Goal: Task Accomplishment & Management: Manage account settings

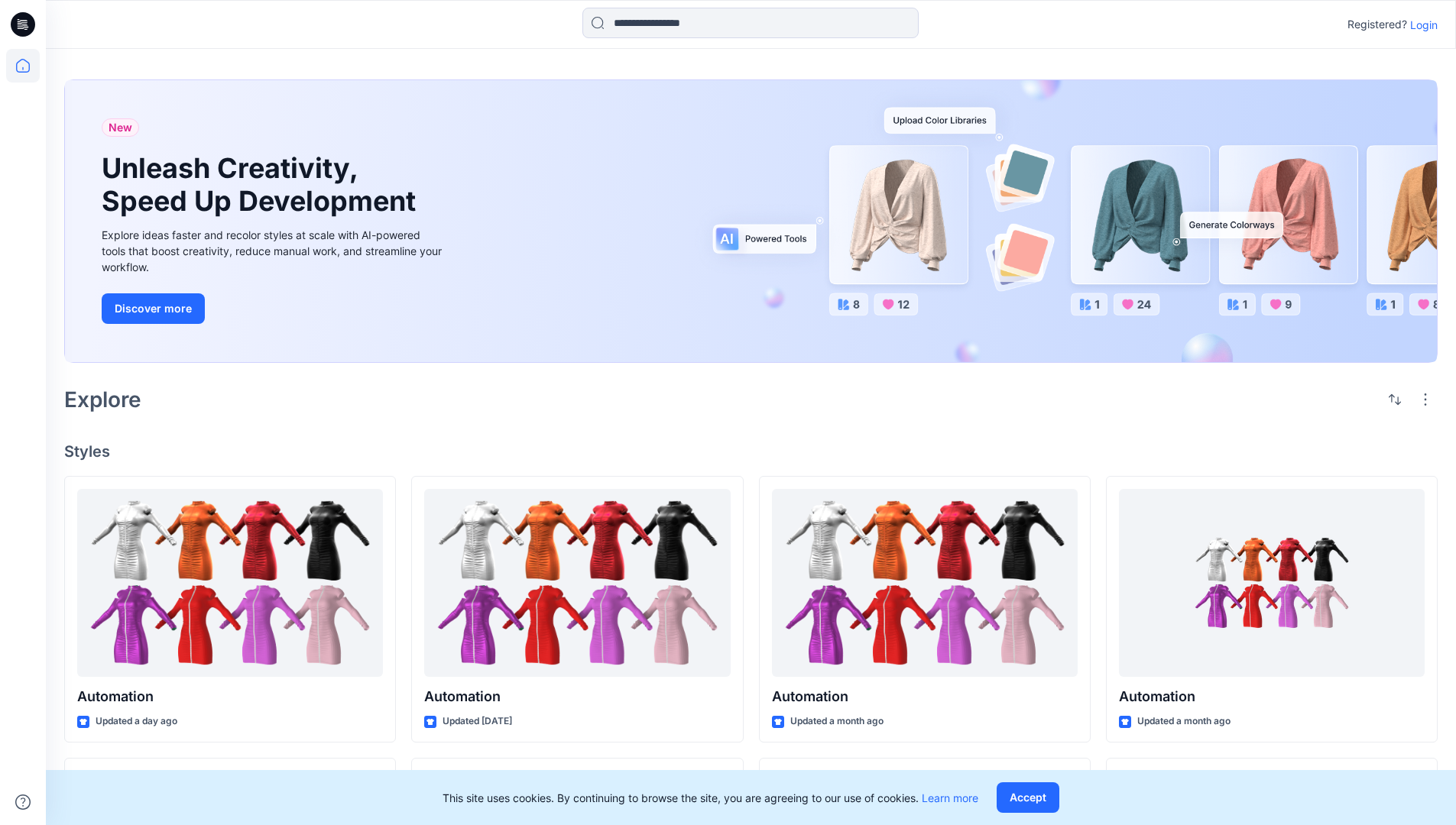
click at [1420, 25] on p "Login" at bounding box center [1423, 25] width 27 height 16
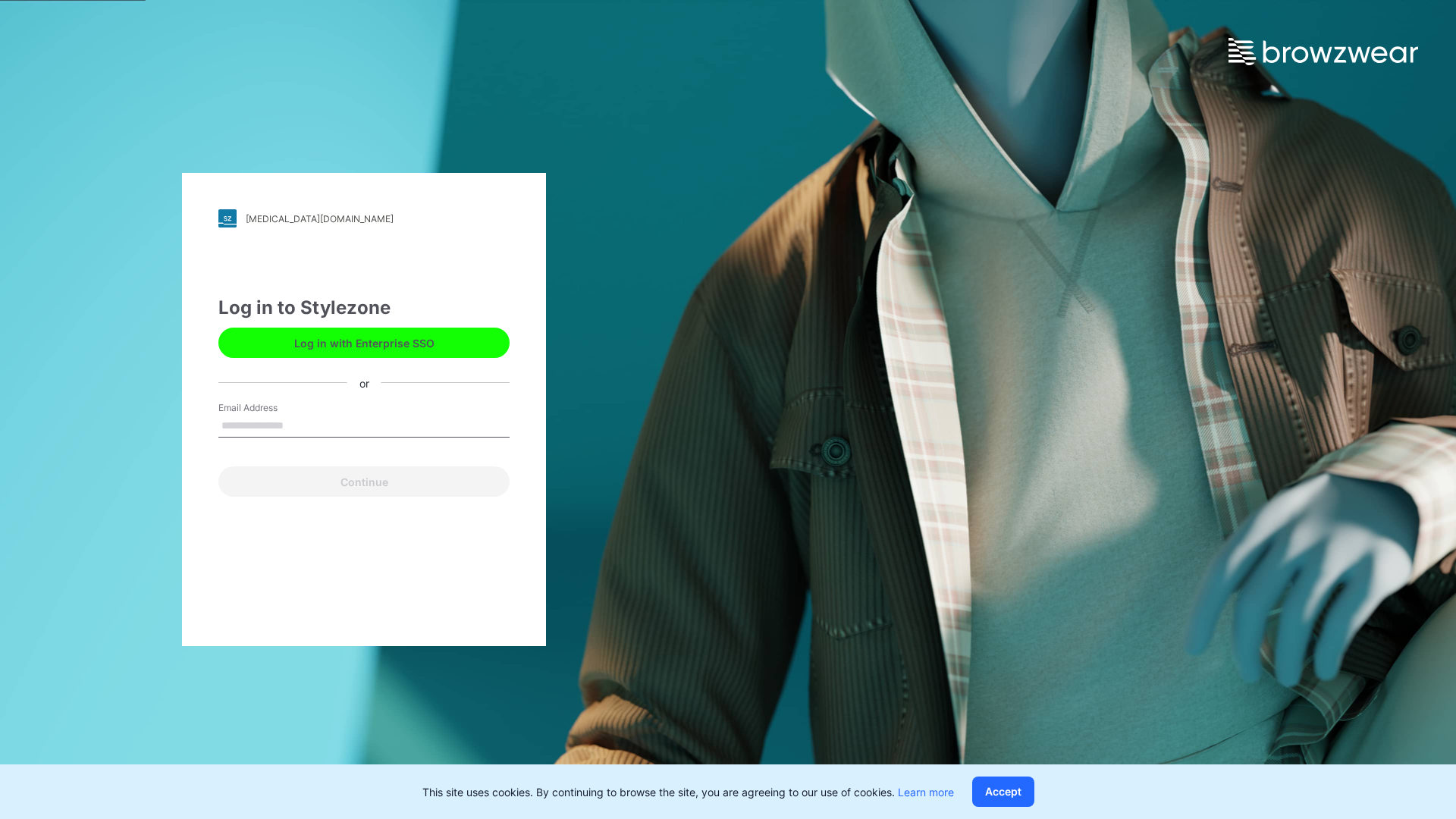
click at [300, 425] on input "Email Address" at bounding box center [363, 426] width 291 height 23
type input "**********"
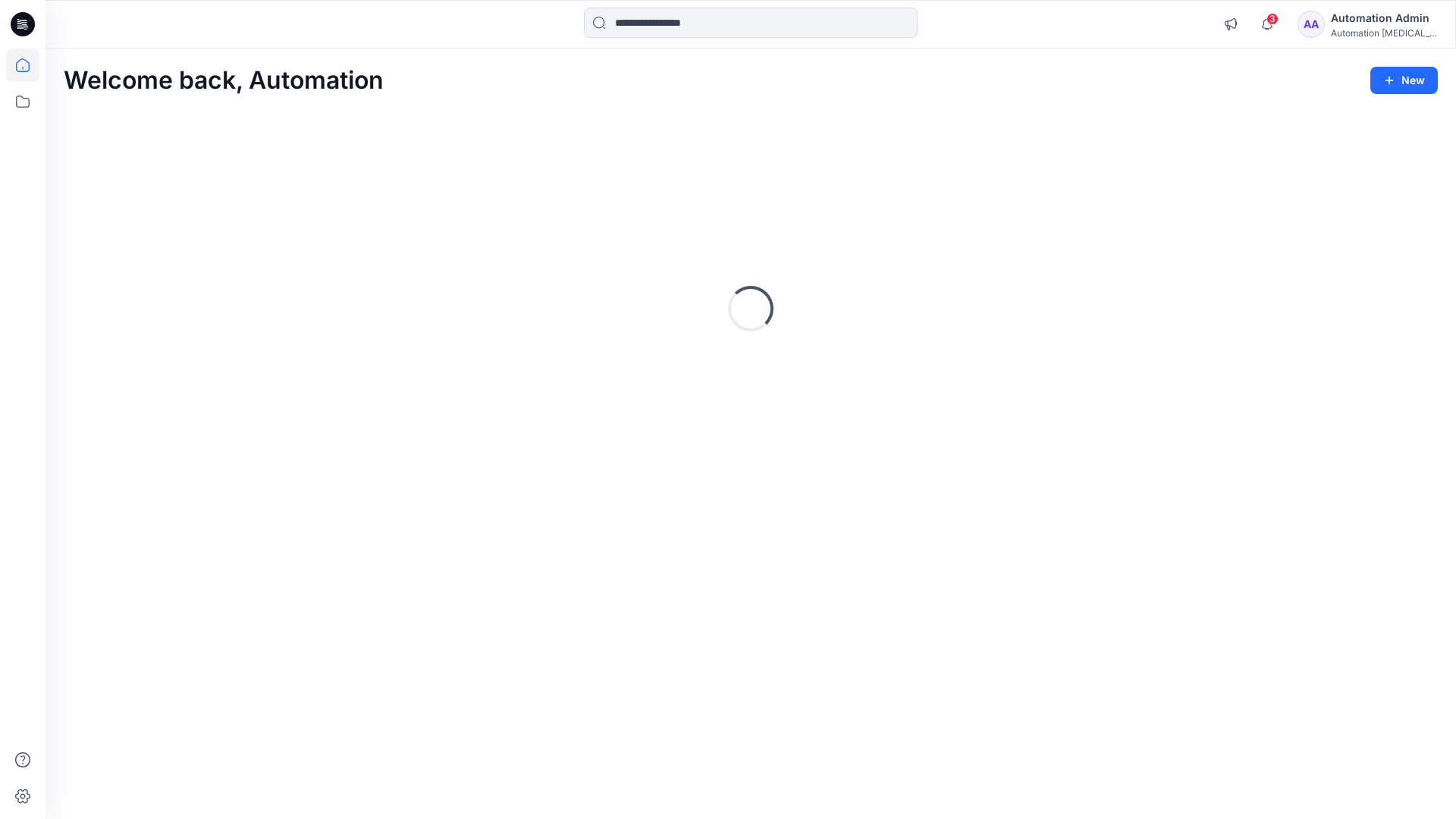
click at [29, 65] on icon at bounding box center [23, 65] width 14 height 14
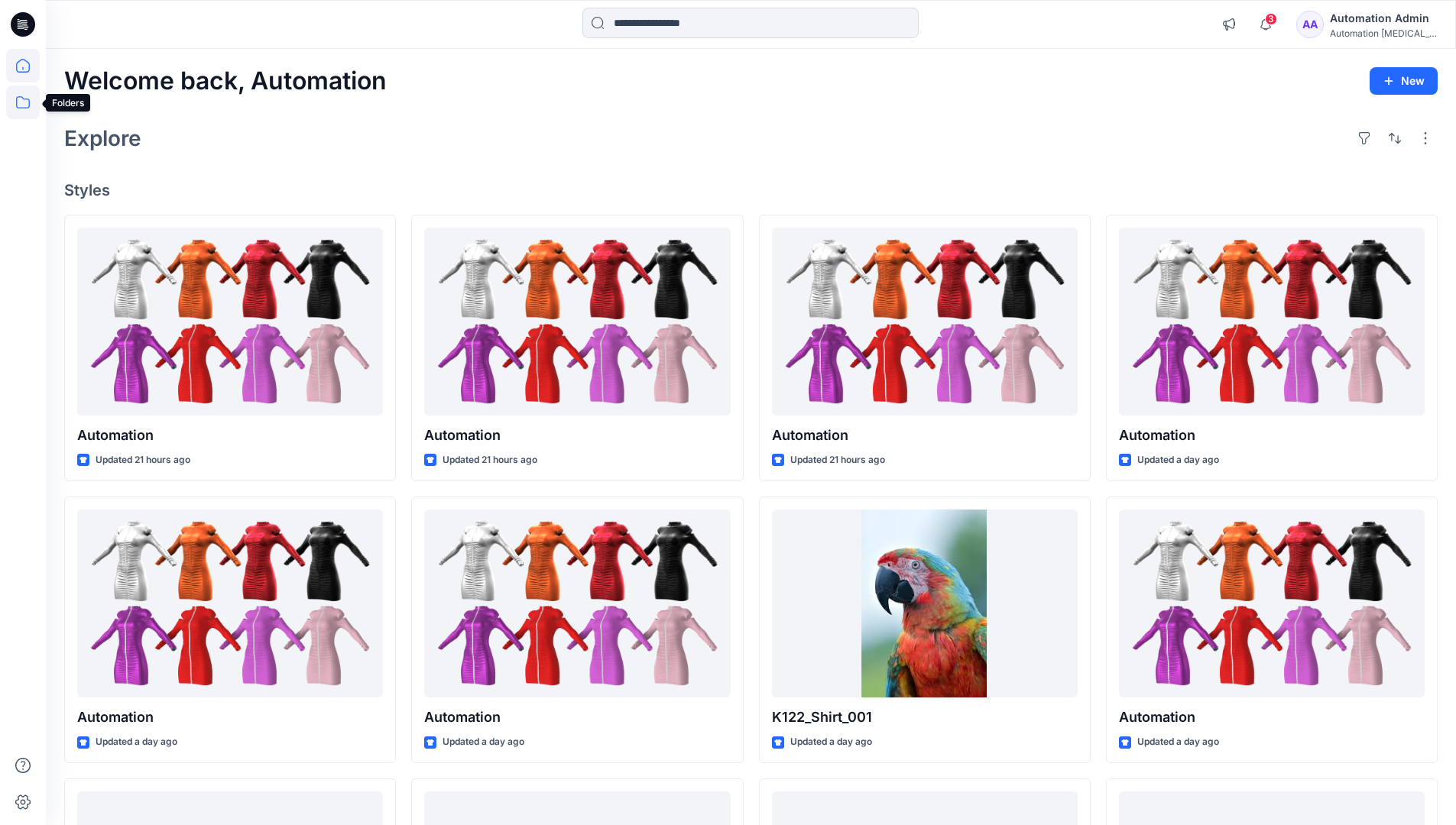
click at [17, 101] on icon at bounding box center [22, 102] width 34 height 34
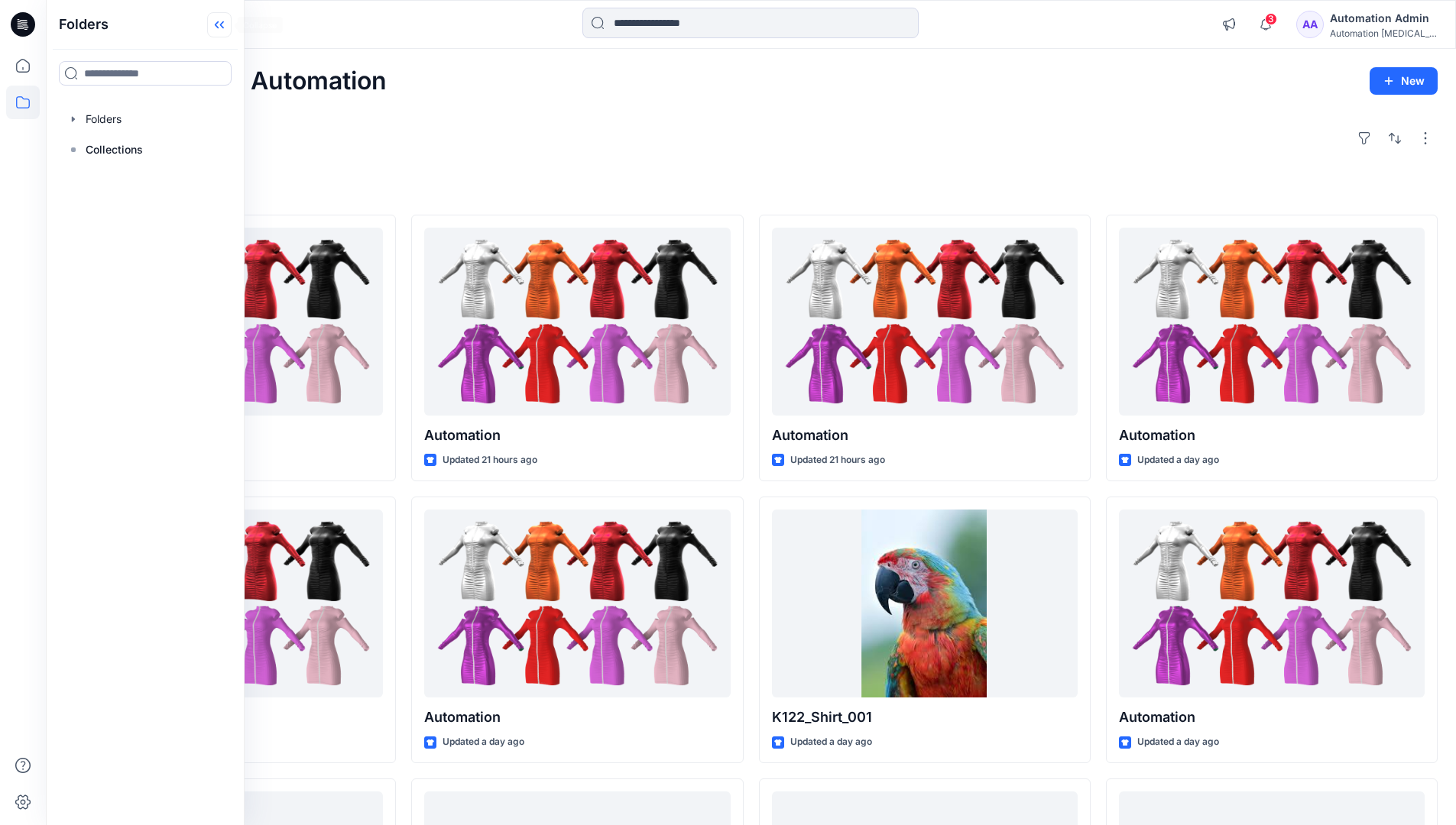
click at [218, 27] on icon at bounding box center [216, 25] width 4 height 7
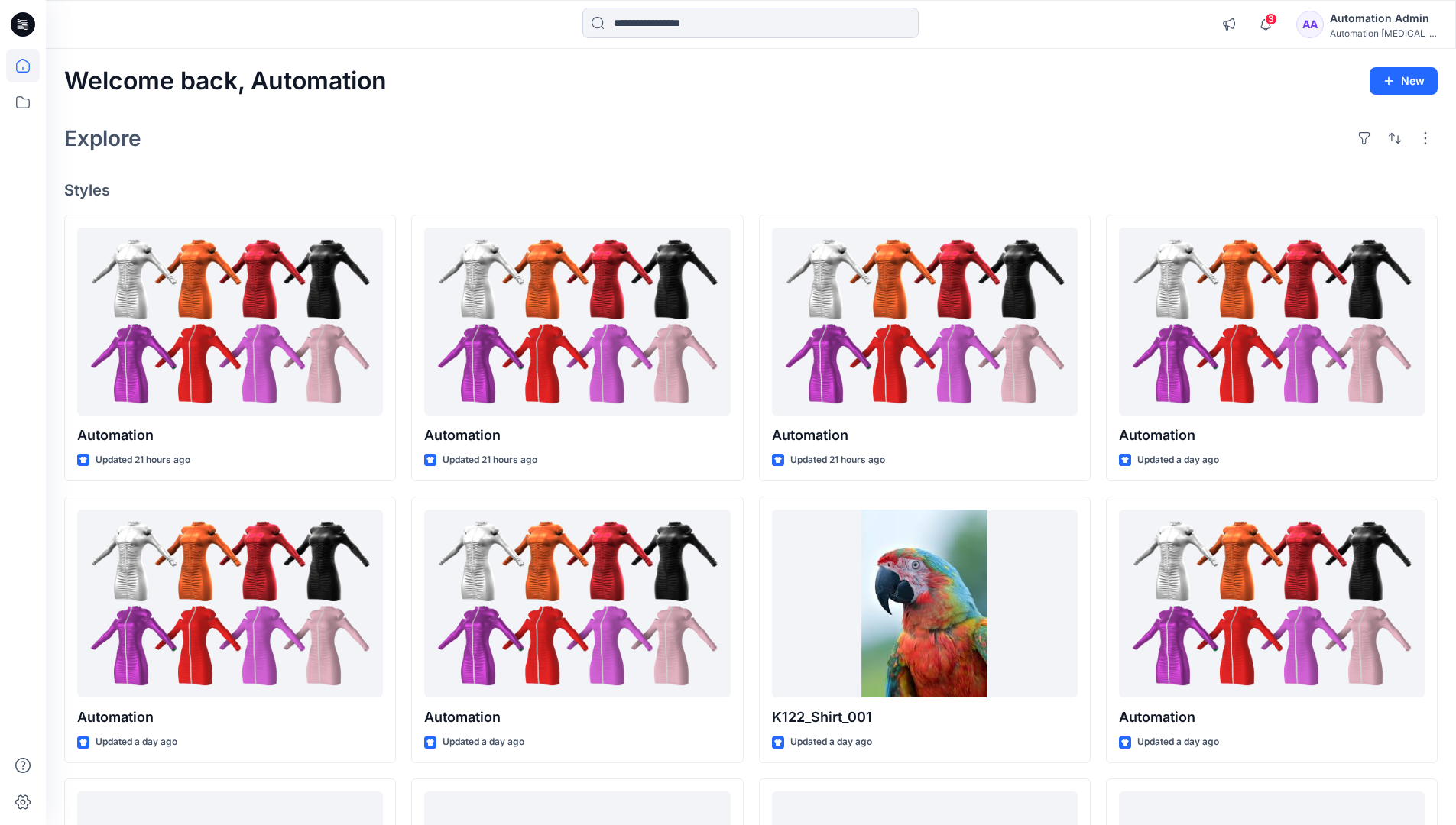
click at [1375, 16] on div "Automation Admin" at bounding box center [1383, 18] width 107 height 18
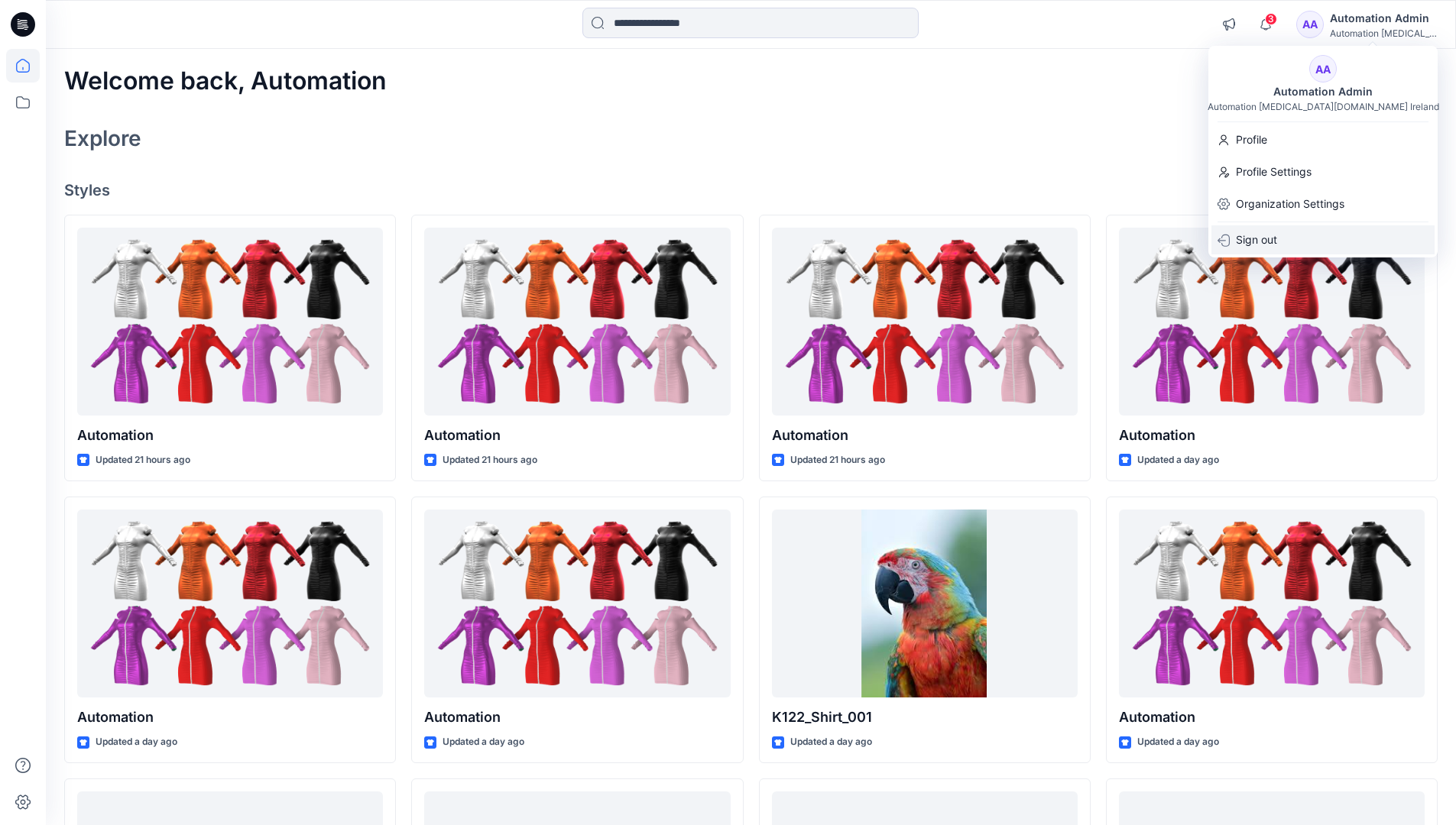
click at [1272, 247] on p "Sign out" at bounding box center [1256, 240] width 41 height 29
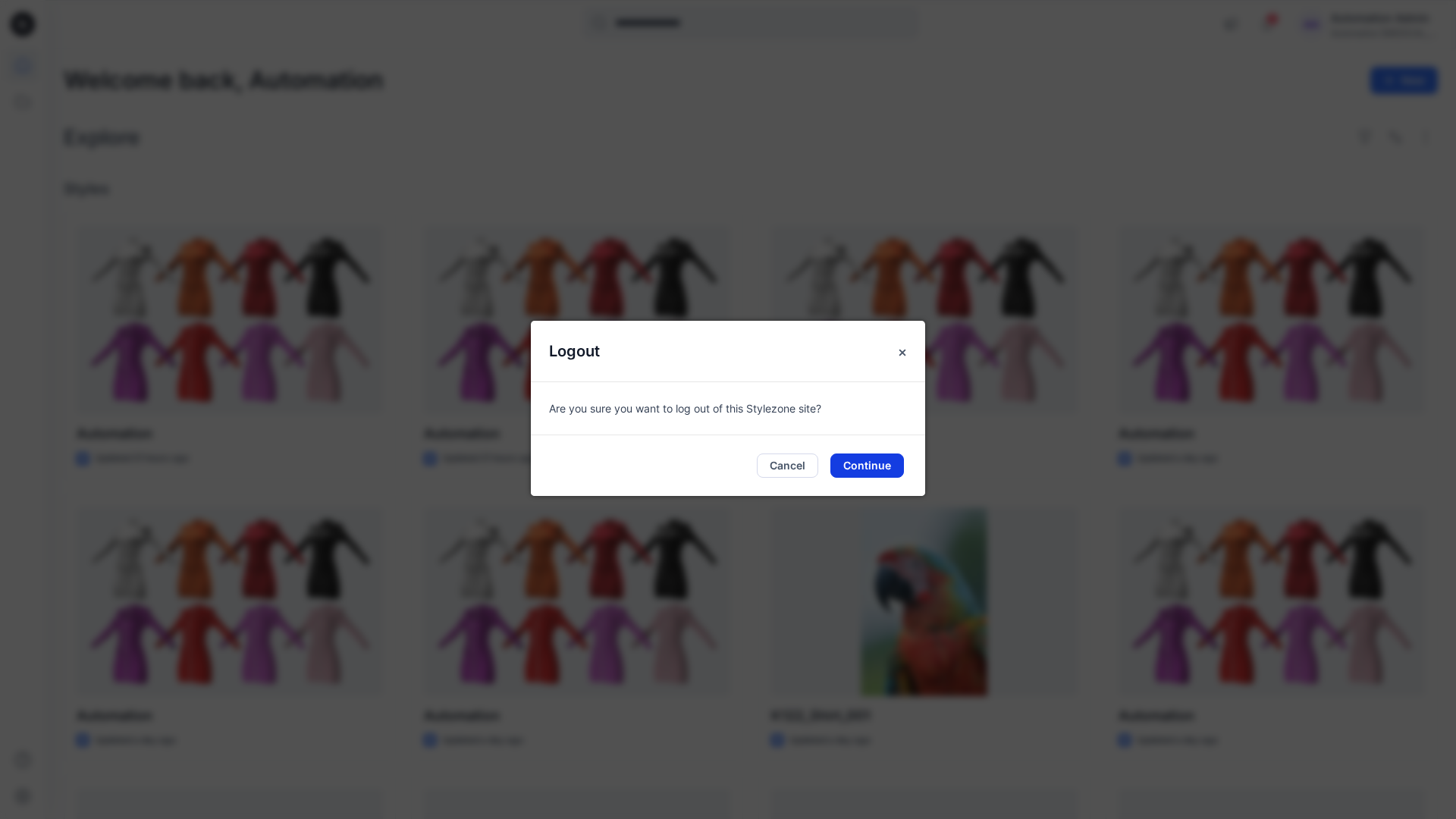
click at [891, 460] on button "Continue" at bounding box center [867, 465] width 73 height 24
